Goal: Find specific page/section: Find specific page/section

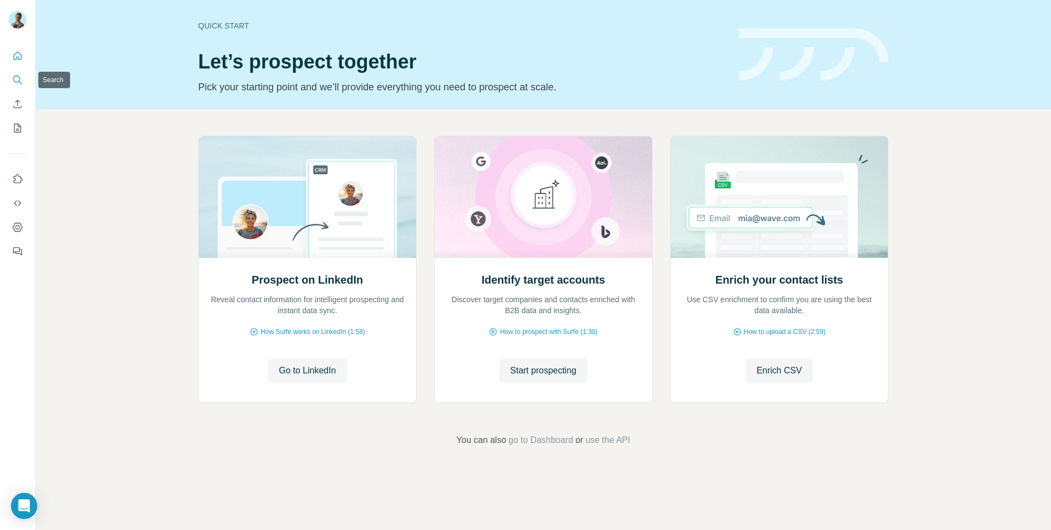
click at [21, 71] on button "Search" at bounding box center [18, 80] width 18 height 20
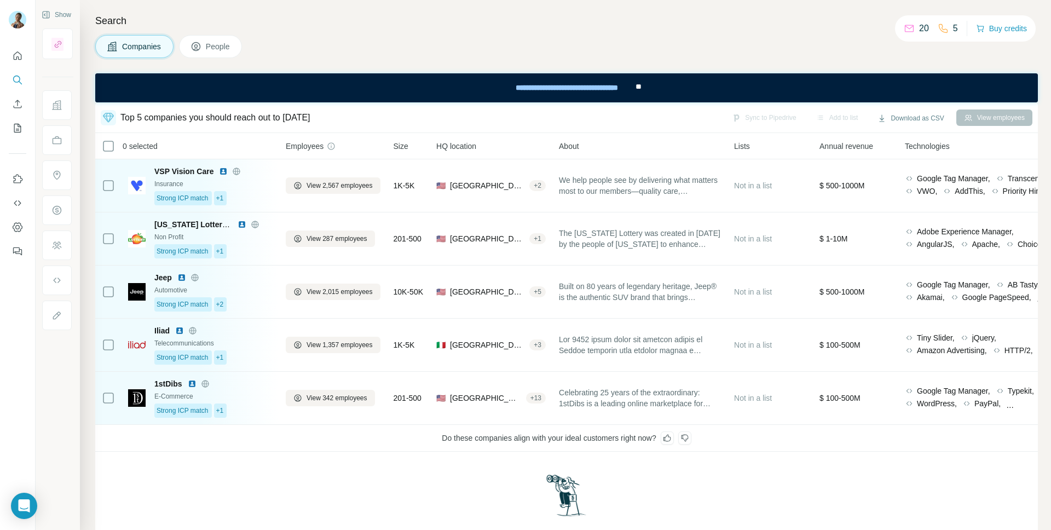
click at [259, 149] on div "0 selected" at bounding box center [183, 146] width 162 height 13
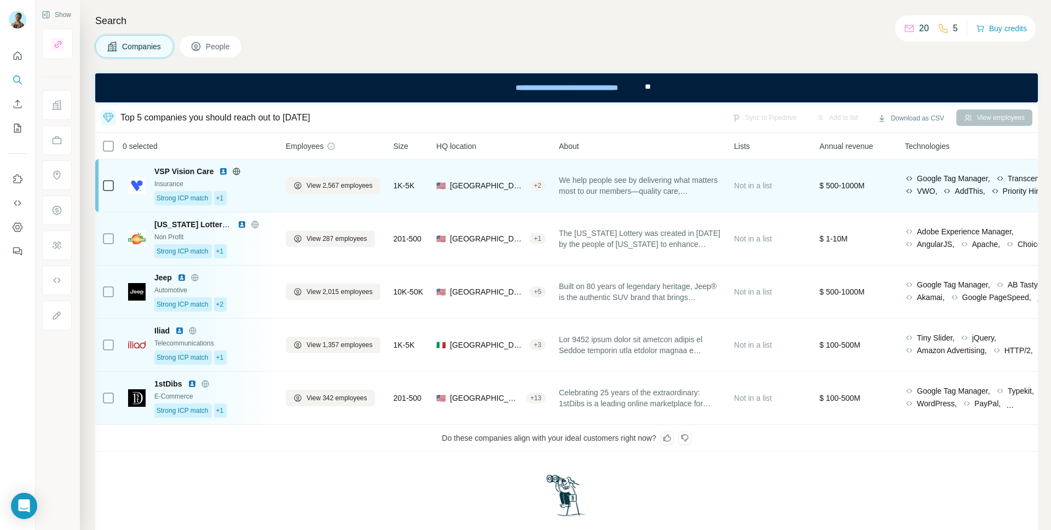
click at [261, 171] on div "VSP Vision Care" at bounding box center [213, 171] width 118 height 11
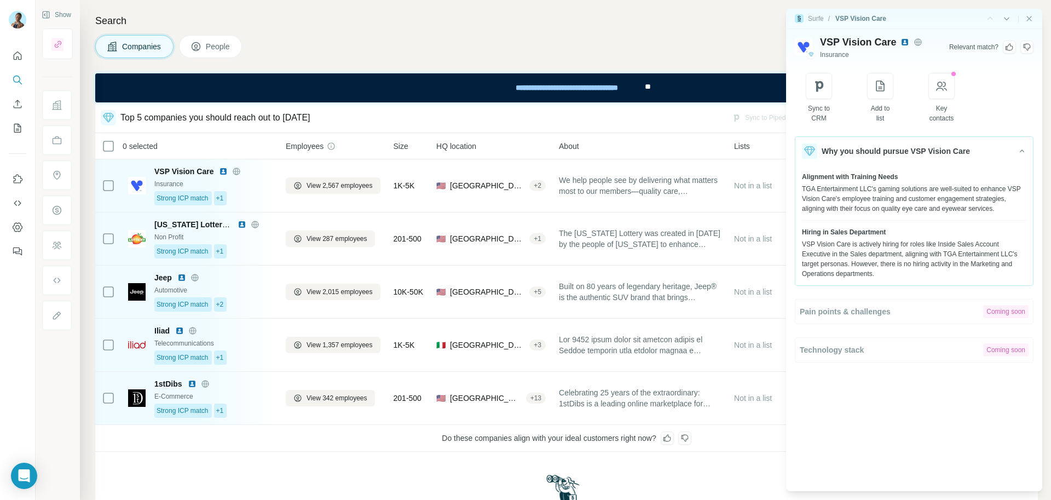
click at [700, 52] on div "Companies People" at bounding box center [566, 46] width 942 height 23
click at [1031, 18] on icon "Close side panel" at bounding box center [1028, 18] width 9 height 9
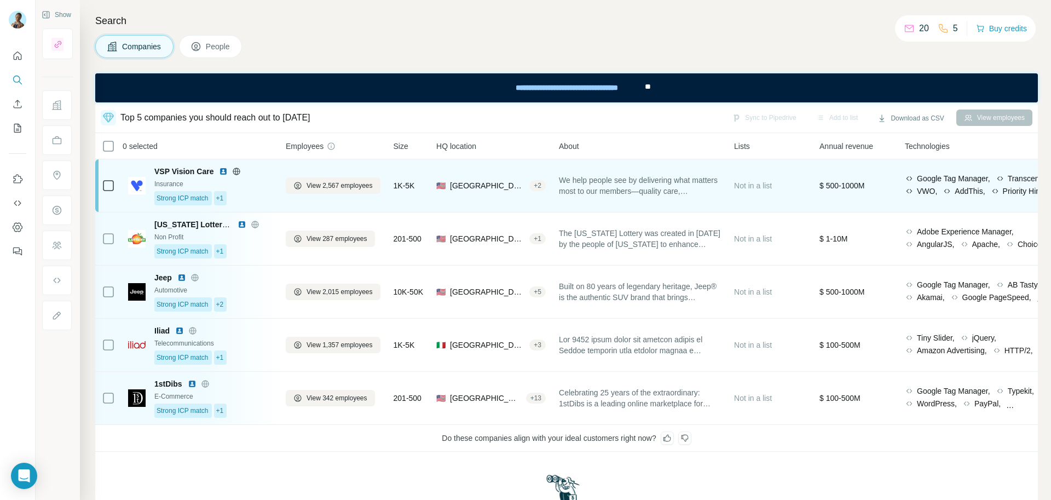
click at [117, 187] on td at bounding box center [108, 185] width 26 height 53
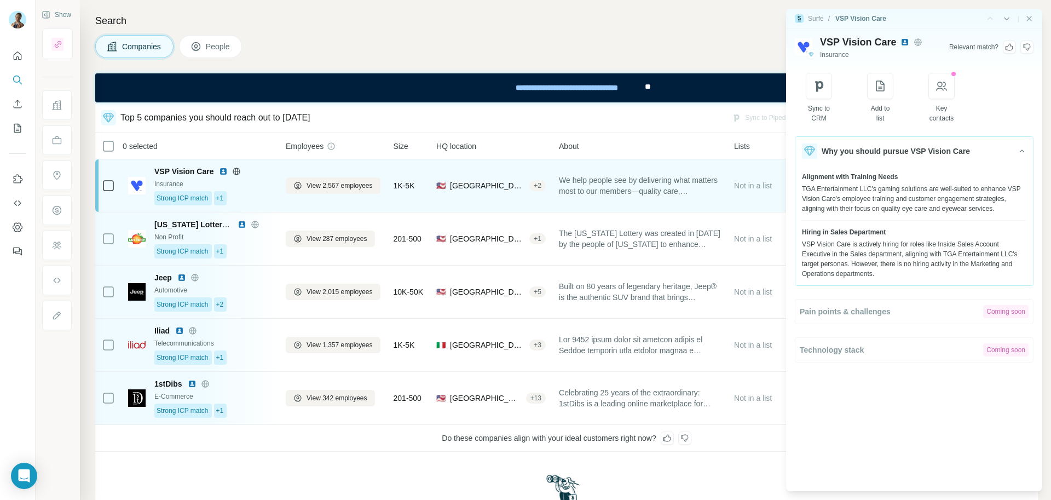
click at [115, 186] on td at bounding box center [108, 185] width 26 height 53
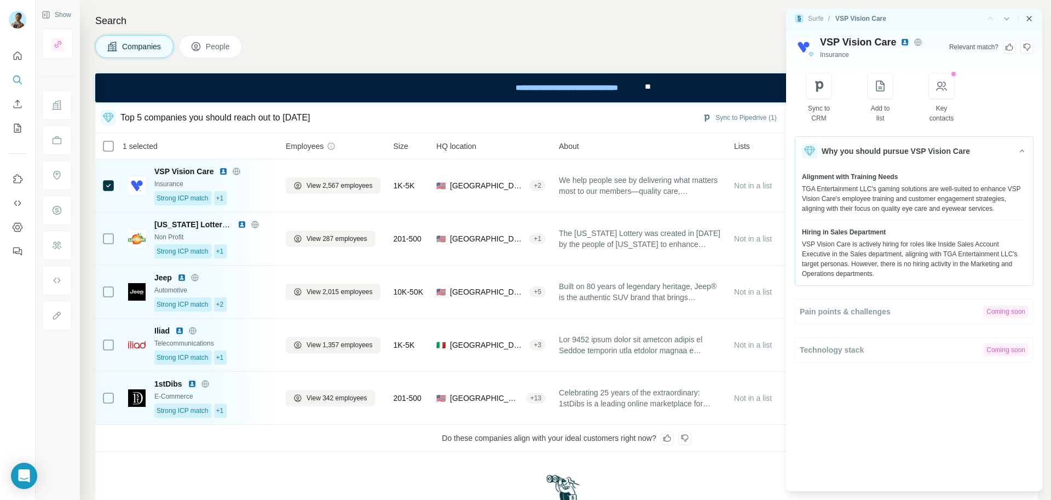
click at [1030, 16] on icon "Close side panel" at bounding box center [1028, 18] width 9 height 9
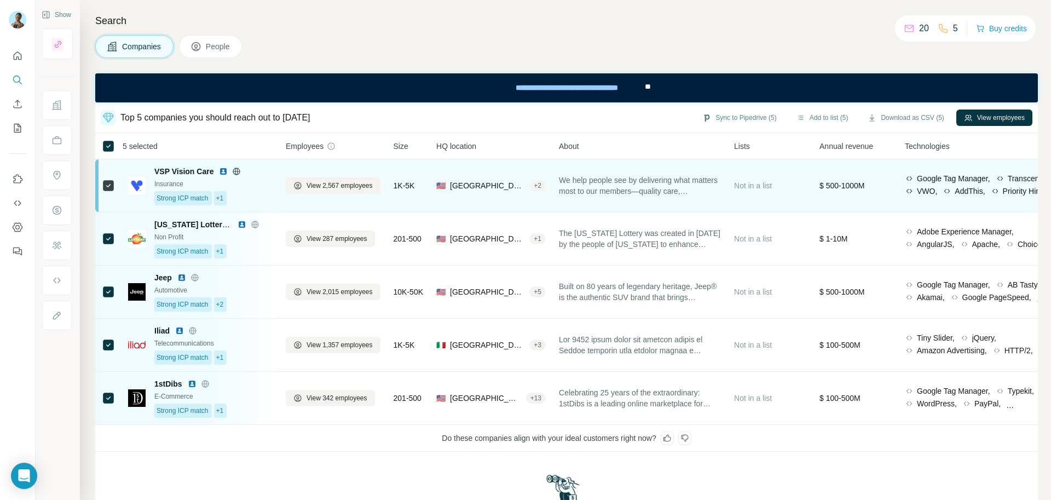
click at [273, 193] on td "VSP Vision Care Insurance Strong ICP match +1" at bounding box center [200, 185] width 158 height 53
